Goal: Find specific page/section: Find specific page/section

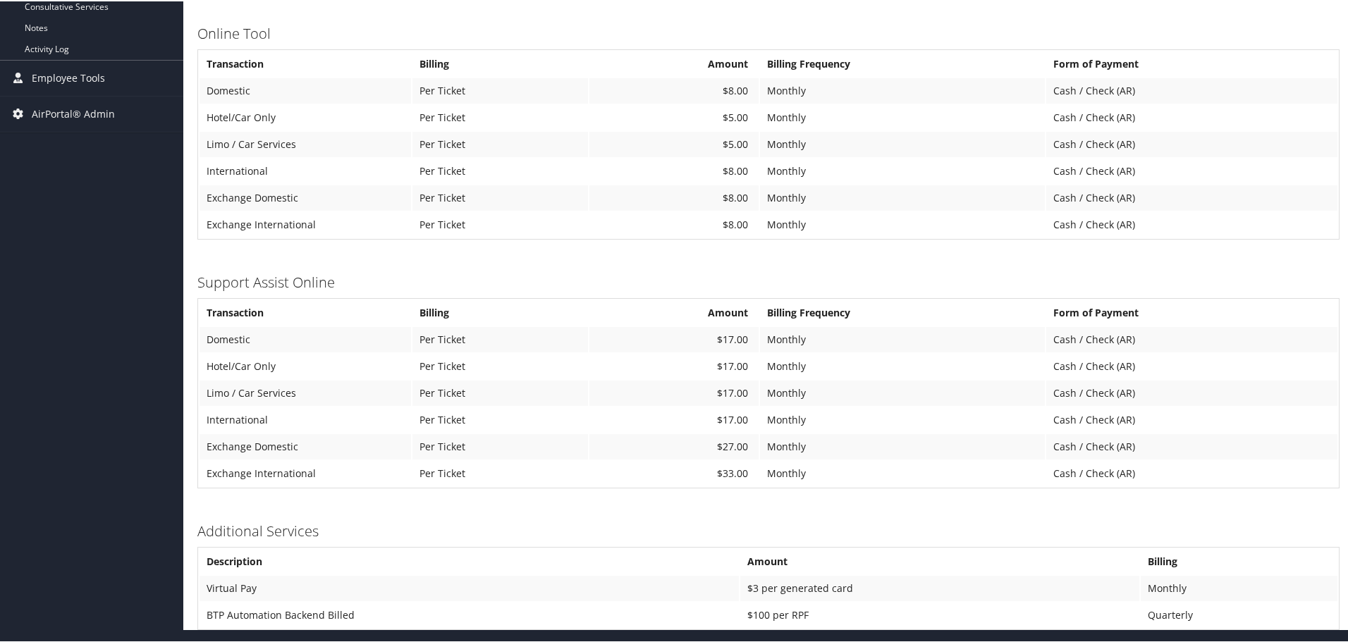
scroll to position [624, 0]
